Goal: Information Seeking & Learning: Check status

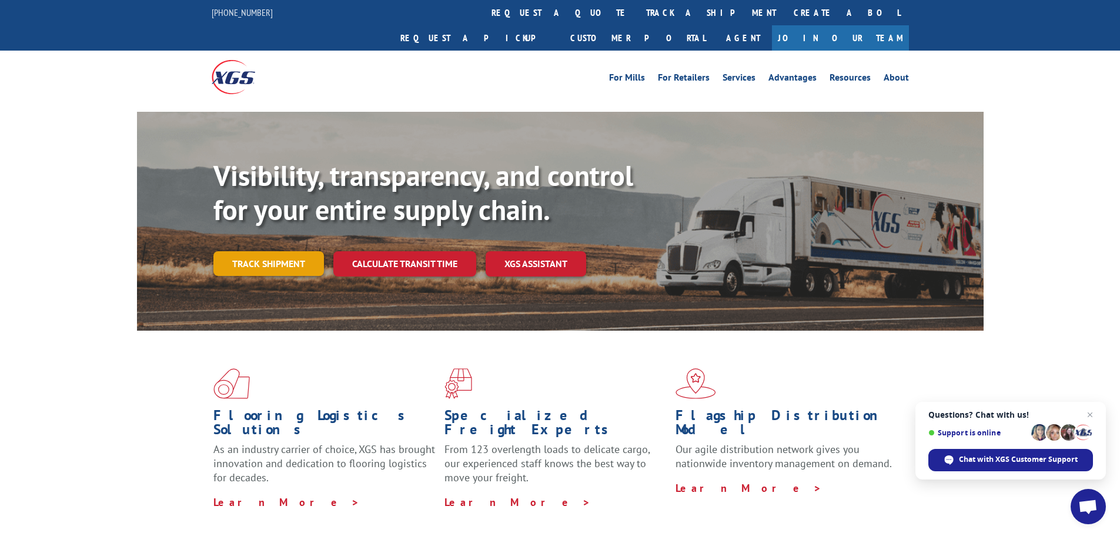
click at [274, 251] on link "Track shipment" at bounding box center [268, 263] width 111 height 25
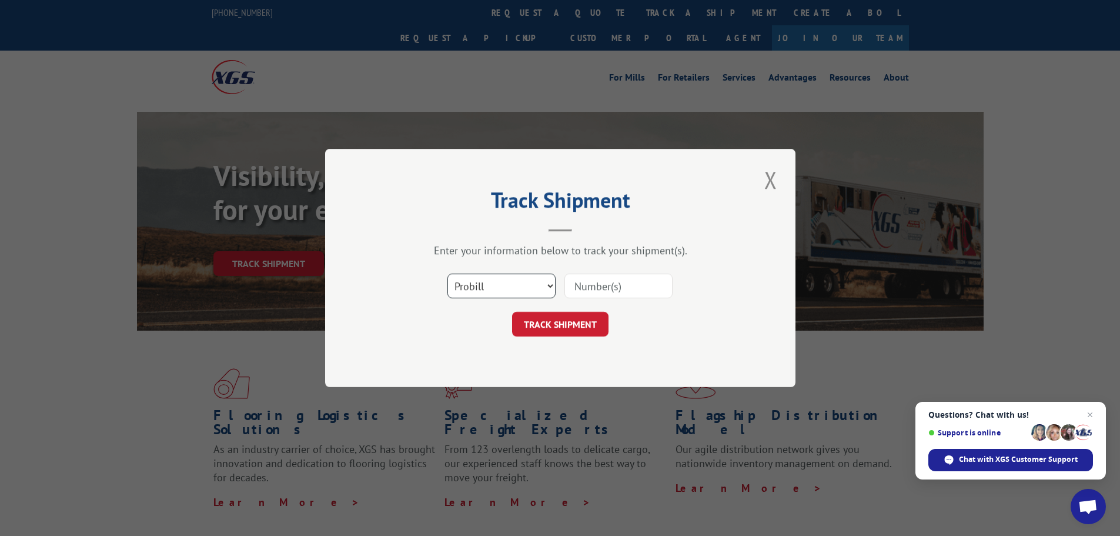
drag, startPoint x: 501, startPoint y: 291, endPoint x: 497, endPoint y: 296, distance: 6.3
click at [501, 291] on select "Select category... Probill BOL PO" at bounding box center [502, 285] width 108 height 25
select select "po"
click at [448, 273] on select "Select category... Probill BOL PO" at bounding box center [502, 285] width 108 height 25
click at [635, 281] on input at bounding box center [619, 285] width 108 height 25
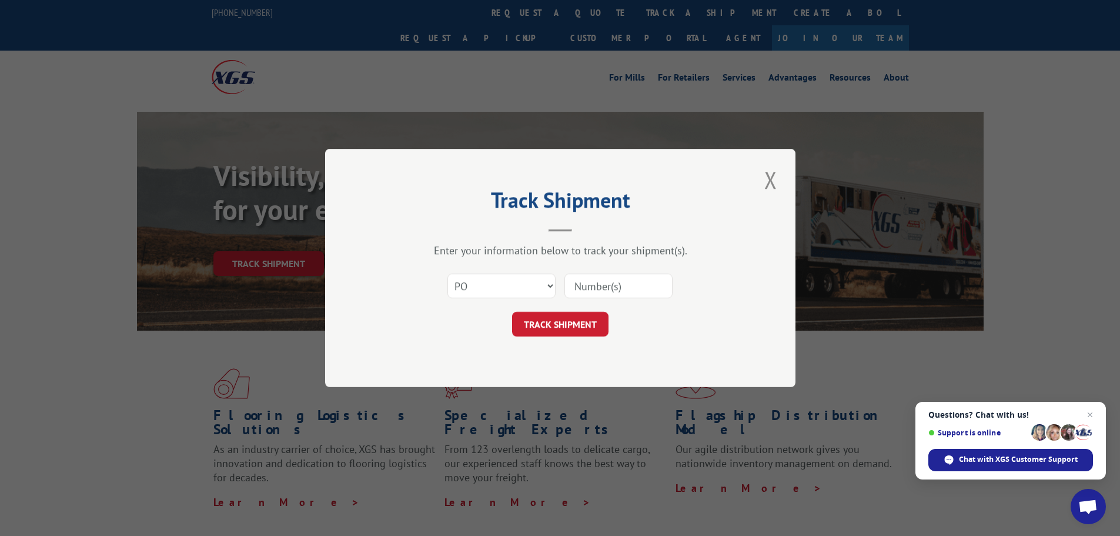
paste input "24510635"
type input "24510635"
click at [568, 321] on button "TRACK SHIPMENT" at bounding box center [560, 324] width 96 height 25
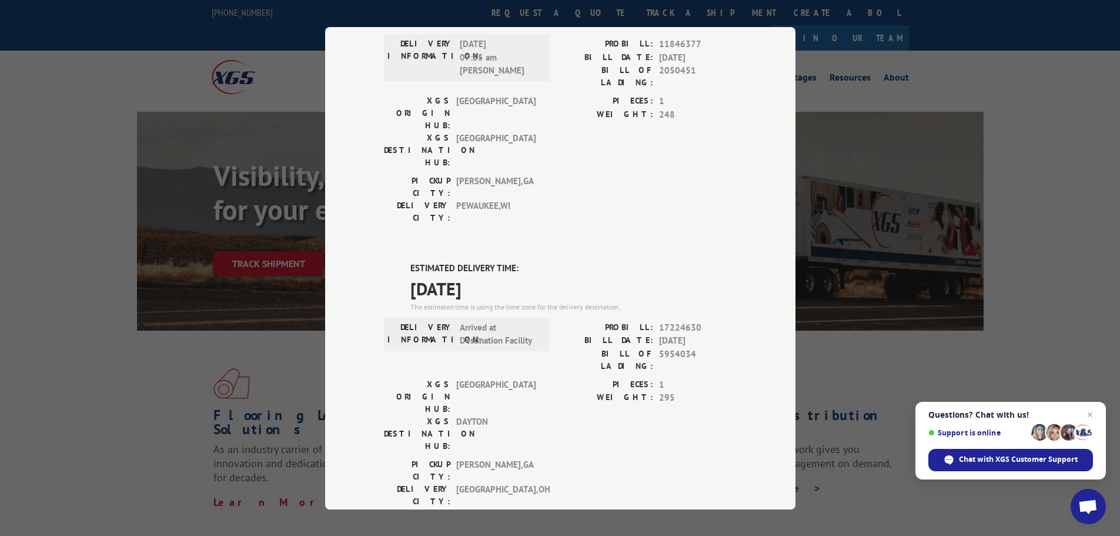
scroll to position [4, 0]
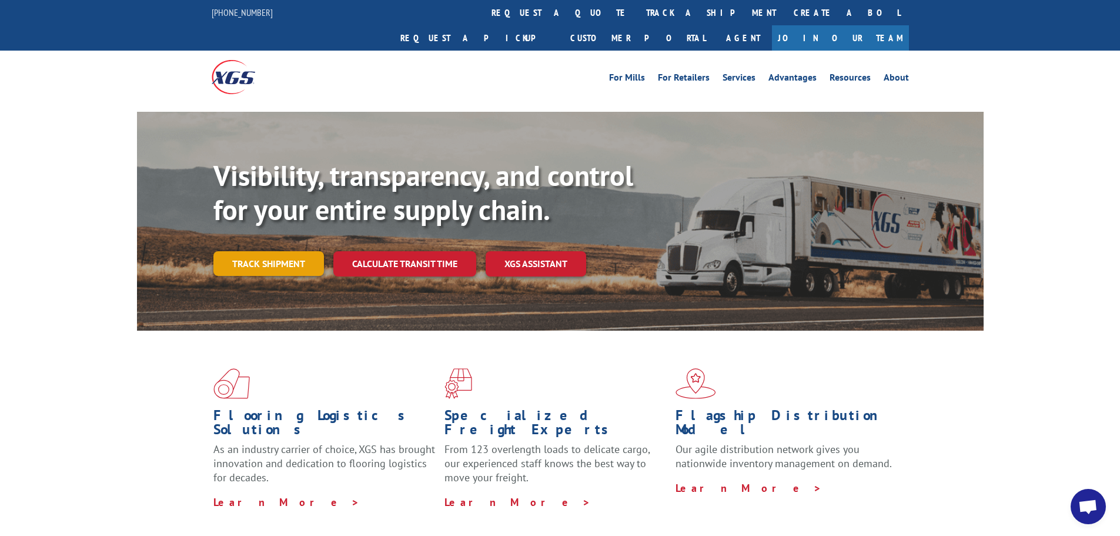
click at [284, 251] on link "Track shipment" at bounding box center [268, 263] width 111 height 25
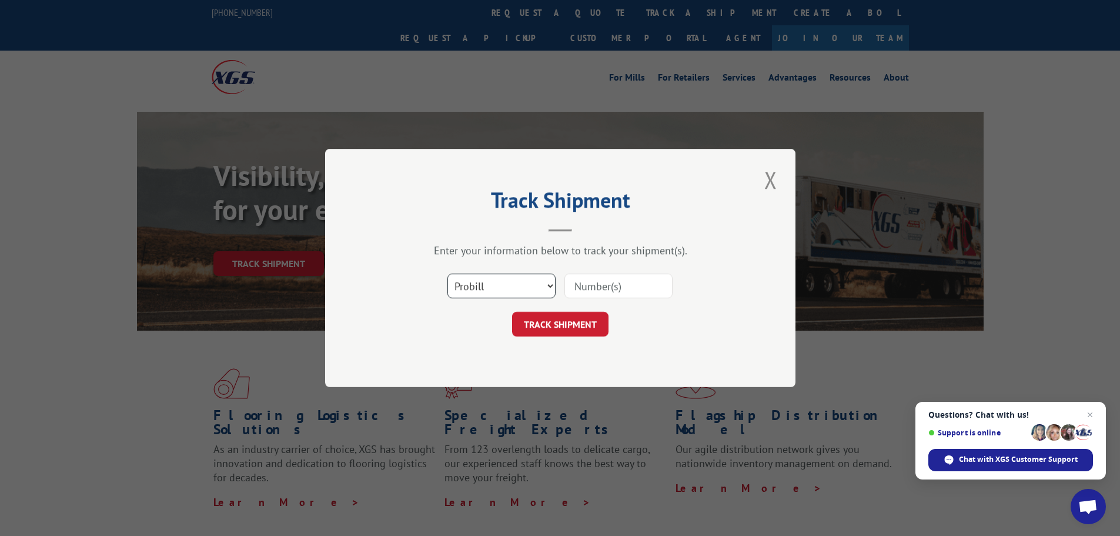
drag, startPoint x: 493, startPoint y: 286, endPoint x: 491, endPoint y: 296, distance: 10.8
click at [494, 286] on select "Select category... Probill BOL PO" at bounding box center [502, 285] width 108 height 25
select select "po"
click at [448, 273] on select "Select category... Probill BOL PO" at bounding box center [502, 285] width 108 height 25
click at [622, 283] on input at bounding box center [619, 285] width 108 height 25
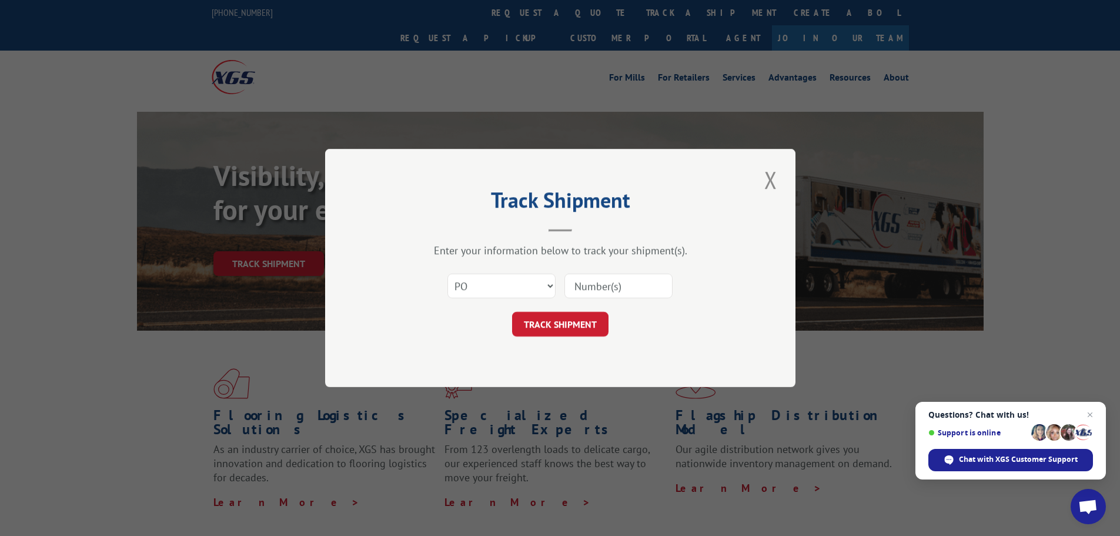
paste input "24510626"
type input "24510626"
click at [577, 320] on button "TRACK SHIPMENT" at bounding box center [560, 324] width 96 height 25
